Goal: Navigation & Orientation: Find specific page/section

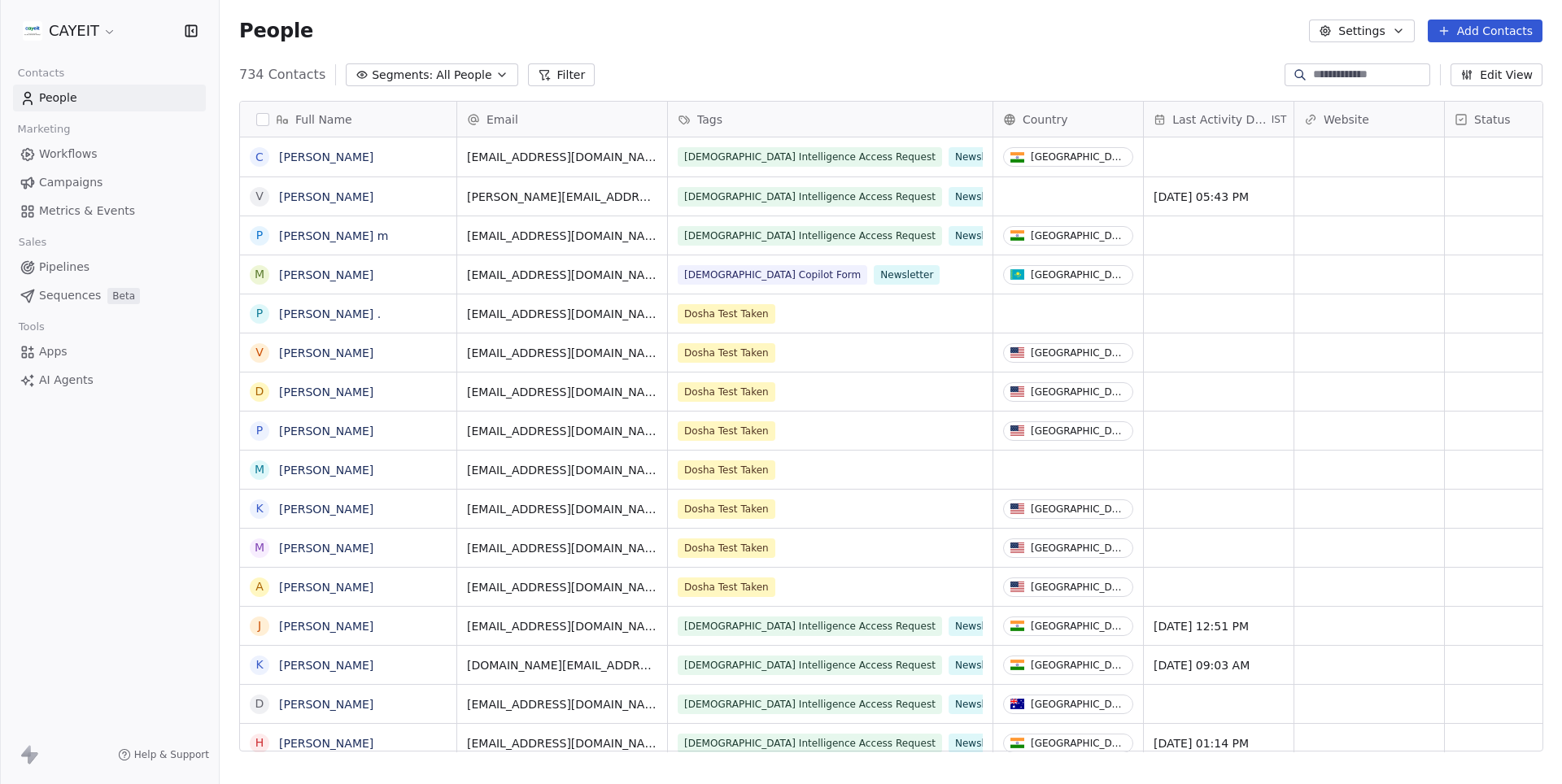
scroll to position [690, 1341]
